Goal: Information Seeking & Learning: Learn about a topic

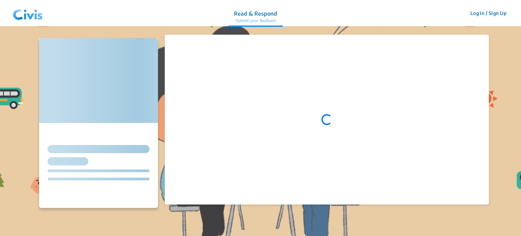
click at [24, 16] on img at bounding box center [27, 13] width 35 height 20
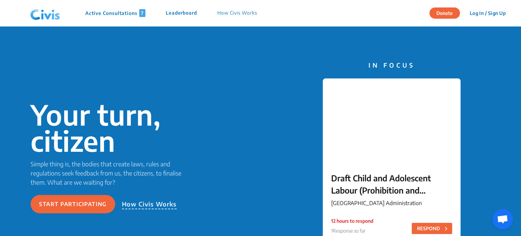
click at [104, 12] on p "Active Consultations 7" at bounding box center [115, 13] width 60 height 8
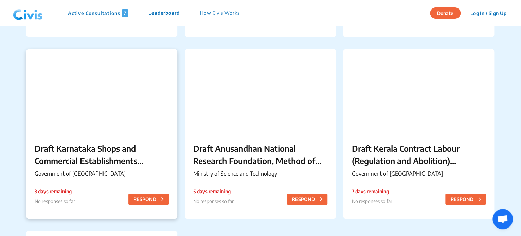
scroll to position [220, 0]
click at [91, 148] on p "Draft Karnataka Shops and Commercial Establishments (Amendment) Rules, 2025" at bounding box center [102, 154] width 134 height 24
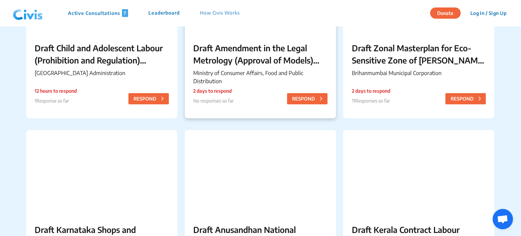
scroll to position [182, 0]
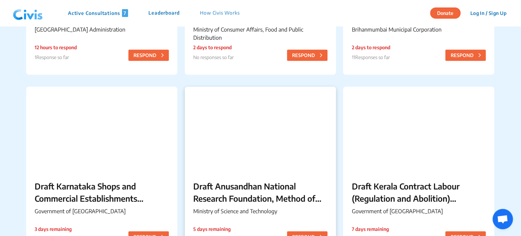
click at [249, 139] on div at bounding box center [260, 129] width 151 height 85
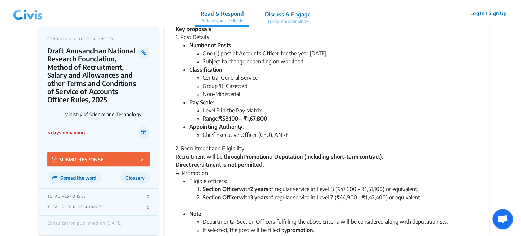
scroll to position [139, 0]
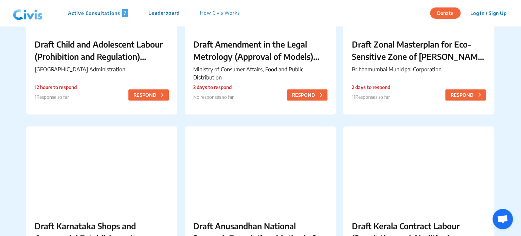
scroll to position [242, 0]
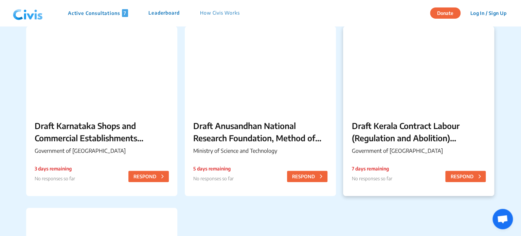
click at [434, 120] on p "Draft Kerala Contract Labour (Regulation and Abolition) (Amendment) Rules, 2025" at bounding box center [418, 131] width 134 height 24
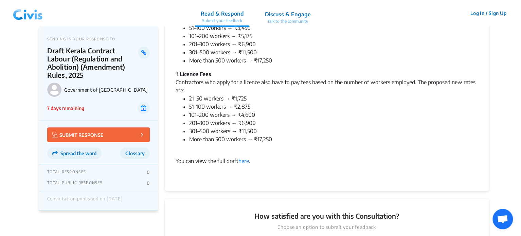
scroll to position [139, 0]
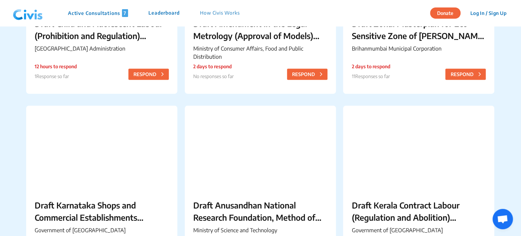
scroll to position [436, 0]
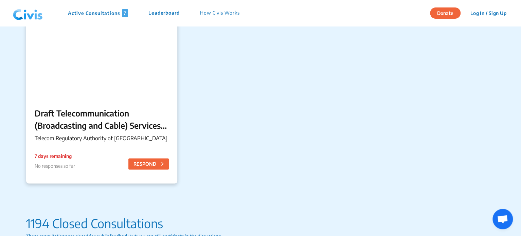
click at [90, 110] on p "Draft Telecommunication (Broadcasting and Cable) Services Interconnection (Addr…" at bounding box center [102, 119] width 134 height 24
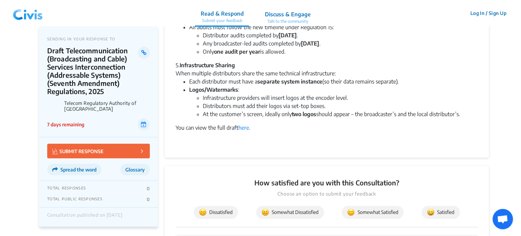
scroll to position [304, 0]
